Goal: Complete application form: Complete application form

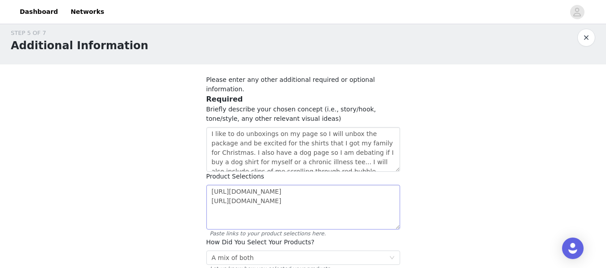
click at [212, 200] on textarea "https://www.redbubble.com/i/t-shirt/Spoonie-Species-SPOONIE-by-spoonie-species/…" at bounding box center [303, 207] width 194 height 45
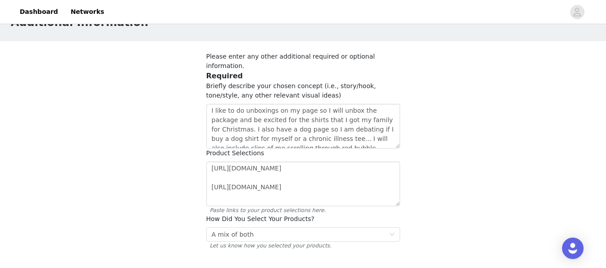
scroll to position [53, 0]
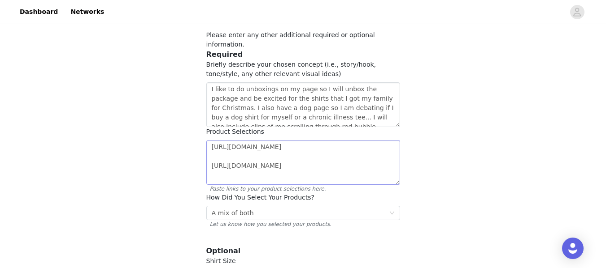
drag, startPoint x: 343, startPoint y: 144, endPoint x: 210, endPoint y: 137, distance: 133.3
click at [210, 140] on textarea "https://www.redbubble.com/i/t-shirt/Spoonie-Species-SPOONIE-by-spoonie-species/…" at bounding box center [303, 162] width 194 height 45
type textarea "https://www.redbubble.com/i/t-shirt/Spoonie-Species-SPOONIE-by-spoonie-species/…"
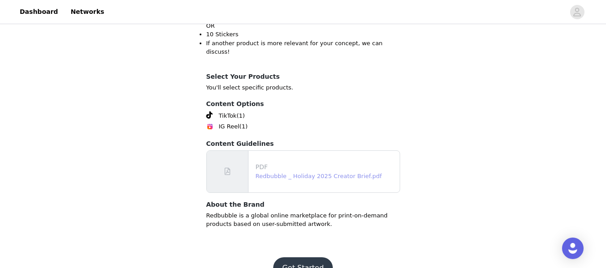
scroll to position [335, 0]
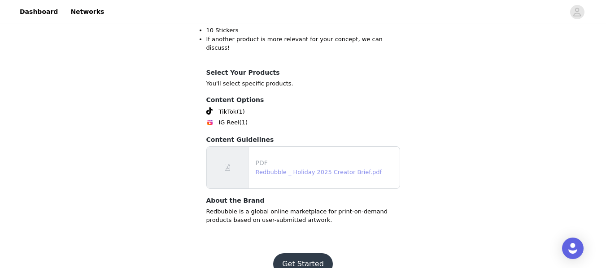
click at [293, 169] on link "Redbubble _ Holiday 2025 Creator Brief.pdf" at bounding box center [318, 172] width 126 height 7
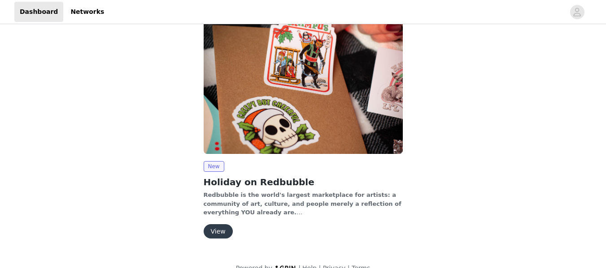
scroll to position [48, 0]
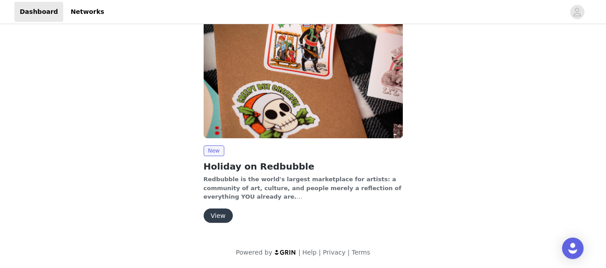
click at [228, 216] on button "View" at bounding box center [217, 216] width 29 height 14
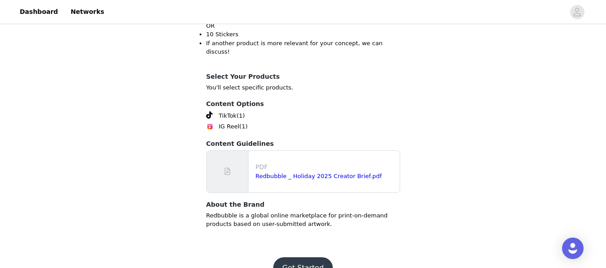
scroll to position [335, 0]
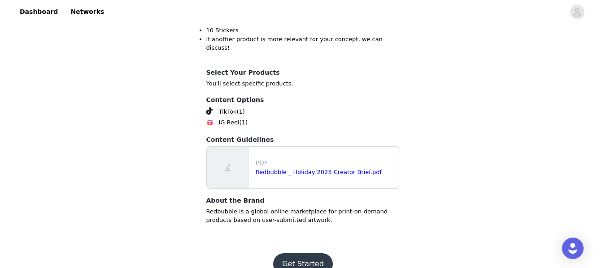
click at [303, 254] on button "Get Started" at bounding box center [303, 265] width 60 height 22
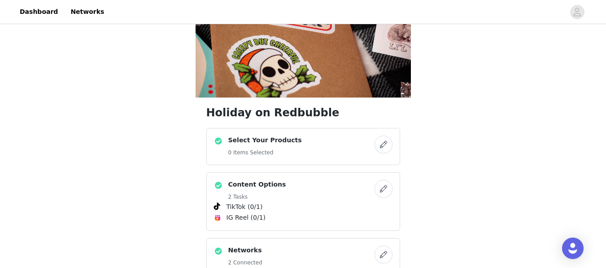
scroll to position [179, 0]
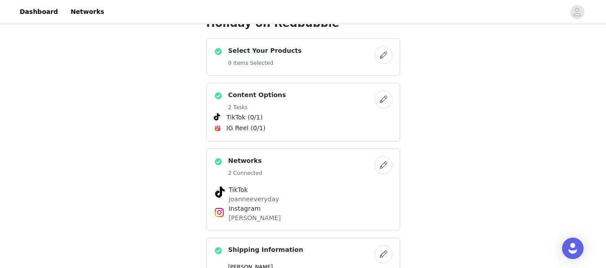
click at [325, 121] on span "TikTok (0/1)" at bounding box center [303, 118] width 178 height 11
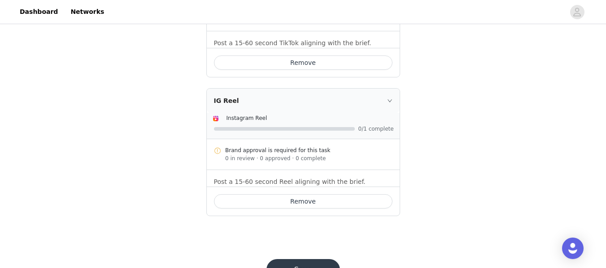
scroll to position [375, 0]
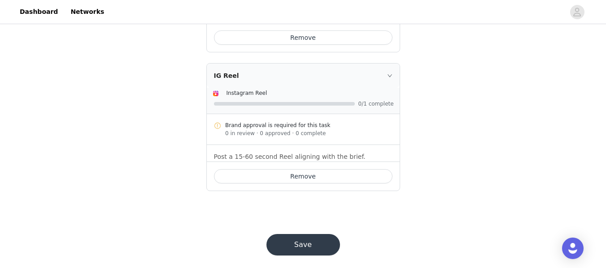
click at [321, 242] on button "Save" at bounding box center [303, 245] width 74 height 22
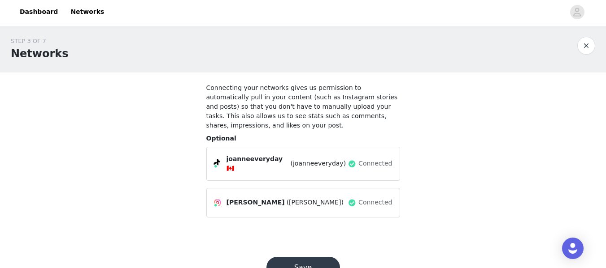
click at [296, 257] on button "Save" at bounding box center [303, 268] width 74 height 22
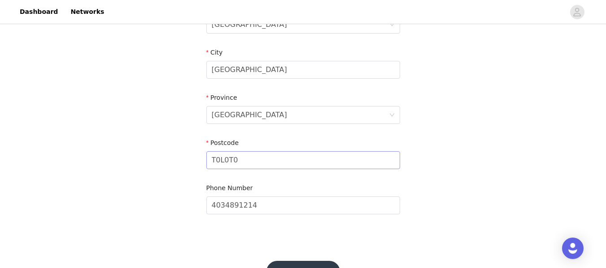
scroll to position [314, 0]
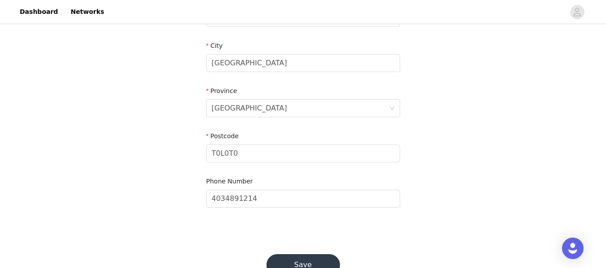
click at [314, 255] on button "Save" at bounding box center [303, 266] width 74 height 22
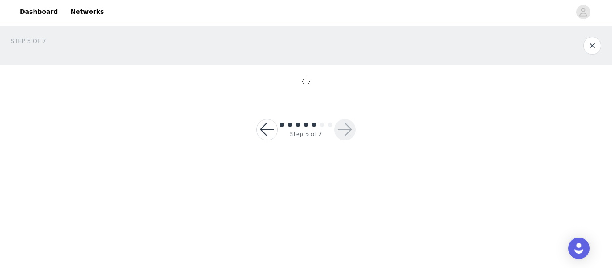
click at [314, 259] on body "Dashboard Networks STEP 5 OF 7 Step 5 of 7" at bounding box center [306, 134] width 612 height 268
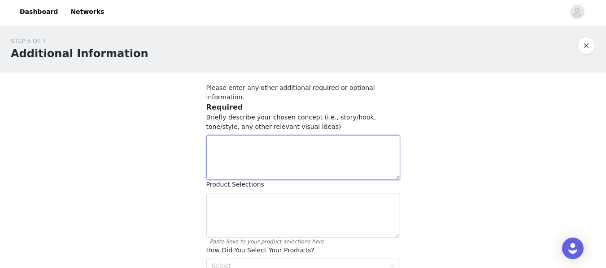
click at [329, 141] on textarea at bounding box center [303, 157] width 194 height 45
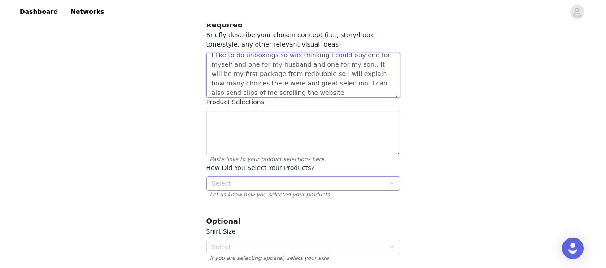
scroll to position [90, 0]
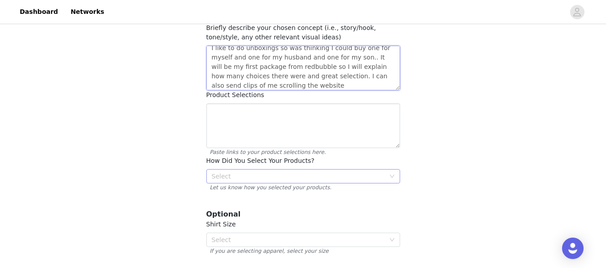
type textarea "I like to do unboxings so was thinking I could buy one for myself and one for m…"
click at [277, 170] on div "Select" at bounding box center [300, 176] width 177 height 13
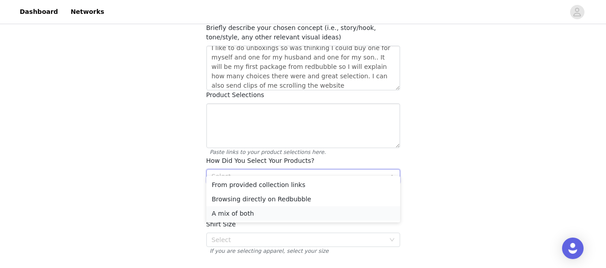
click at [264, 211] on li "A mix of both" at bounding box center [303, 214] width 194 height 14
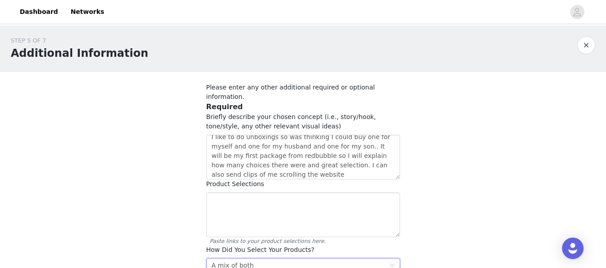
scroll to position [0, 0]
paste textarea "https://www.redbubble.com/i/t-shirt/Galaxy-s-Edge-Aurabesh-Dr-Pepper-by-HeyMrBu…"
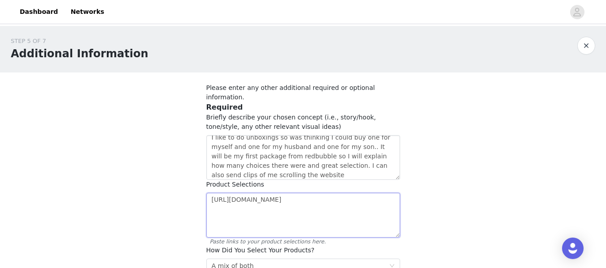
paste textarea "https://www.redbubble.com/i/t-shirt/Tragically-Hip-3-by-jadeharveyr/151249686.A…"
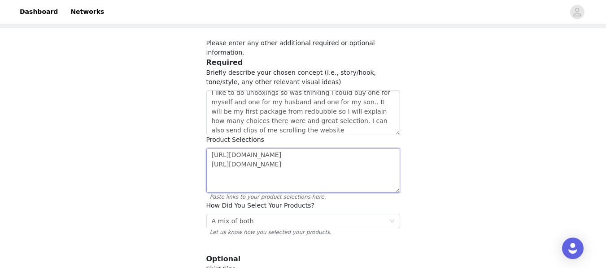
scroll to position [14, 0]
paste textarea "https://www.redbubble.com/i/t-shirt/Spoonie-Species-SPOONIE-by-spoonie-species/…"
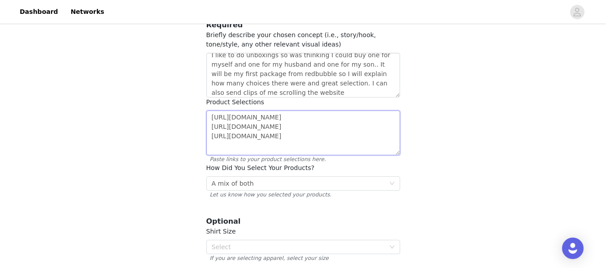
scroll to position [134, 0]
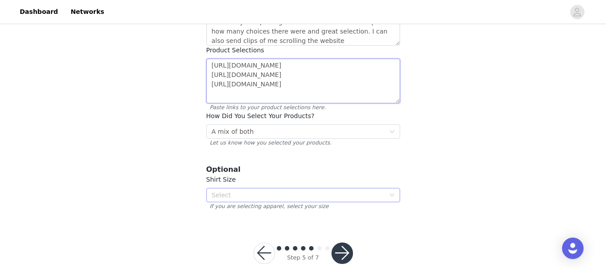
click at [337, 191] on div "Select" at bounding box center [298, 195] width 173 height 9
type textarea "https://www.redbubble.com/i/t-shirt/Galaxy-s-Edge-Aurabesh-Dr-Pepper-by-HeyMrBu…"
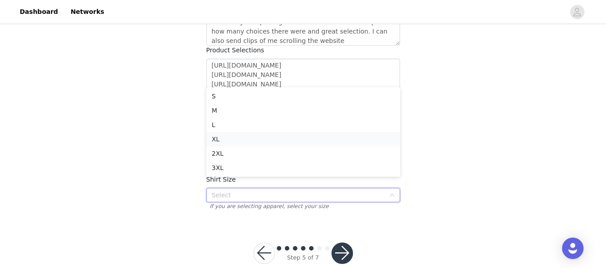
click at [310, 137] on li "XL" at bounding box center [303, 139] width 194 height 14
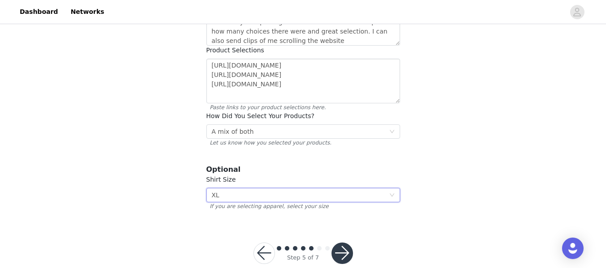
click at [330, 191] on div "Select XL" at bounding box center [300, 195] width 177 height 13
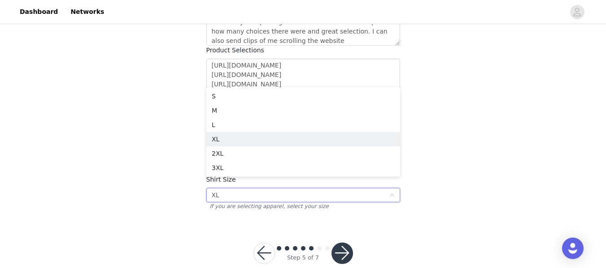
click at [330, 191] on div "Select XL" at bounding box center [300, 195] width 177 height 13
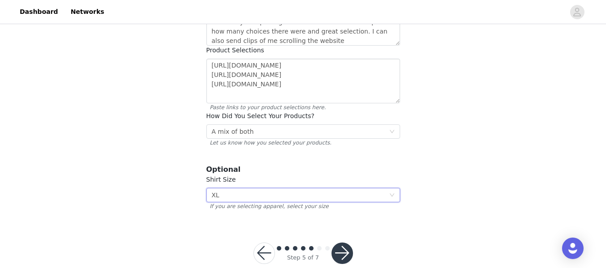
scroll to position [143, 0]
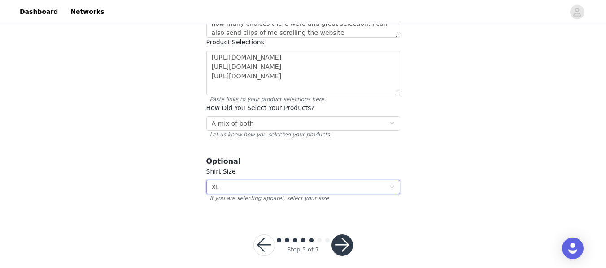
click at [344, 240] on button "button" at bounding box center [342, 246] width 22 height 22
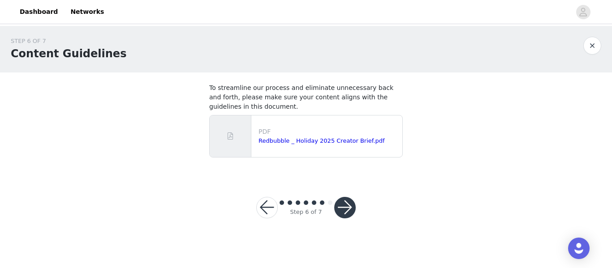
click at [341, 214] on button "button" at bounding box center [345, 208] width 22 height 22
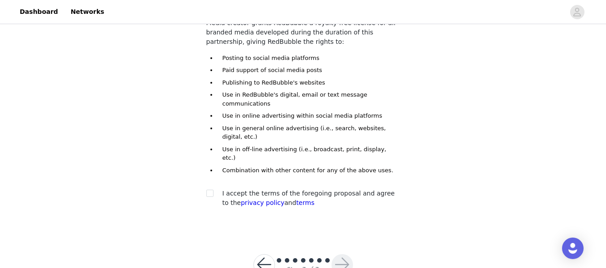
scroll to position [88, 0]
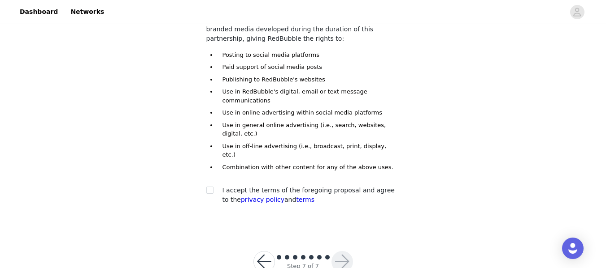
click at [215, 186] on div at bounding box center [212, 190] width 13 height 9
click at [213, 186] on div at bounding box center [212, 190] width 13 height 9
click at [211, 187] on input "checkbox" at bounding box center [209, 190] width 6 height 6
checkbox input "true"
click at [338, 251] on button "button" at bounding box center [342, 262] width 22 height 22
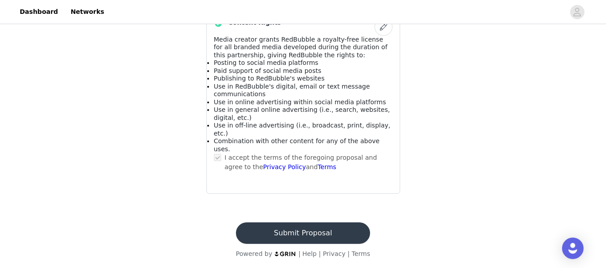
scroll to position [703, 0]
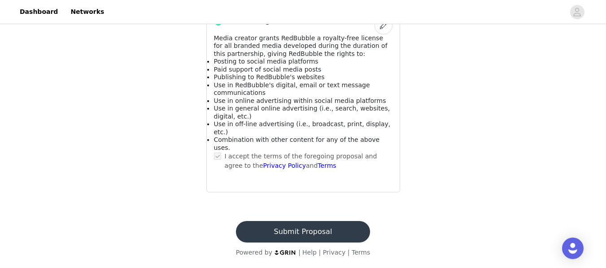
click at [314, 232] on button "Submit Proposal" at bounding box center [303, 232] width 134 height 22
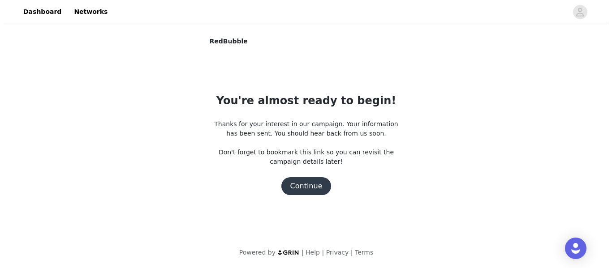
scroll to position [0, 0]
click at [321, 188] on button "Continue" at bounding box center [306, 187] width 50 height 18
